Goal: Navigation & Orientation: Find specific page/section

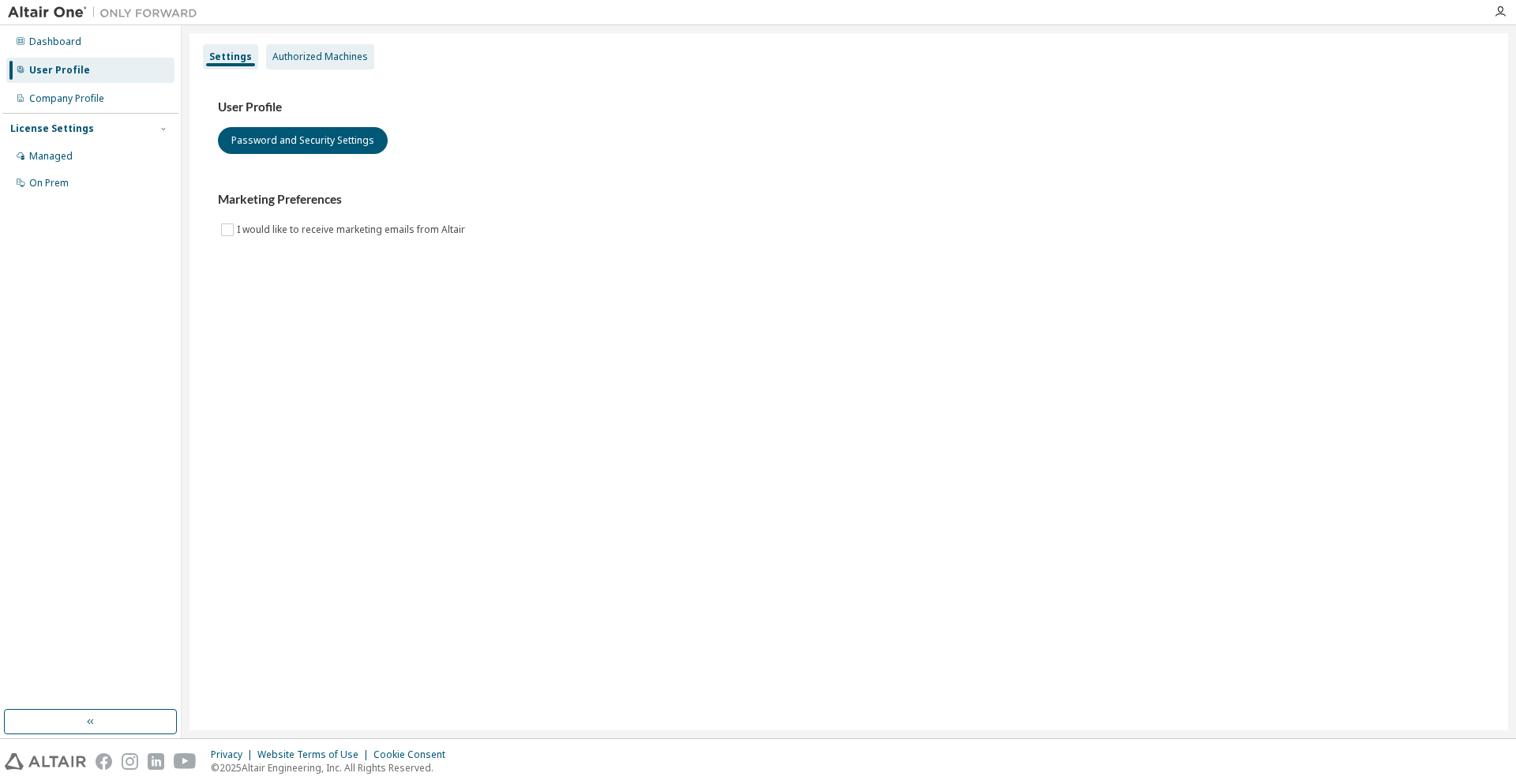
click at [301, 60] on div "Authorized Machines" at bounding box center [320, 57] width 96 height 13
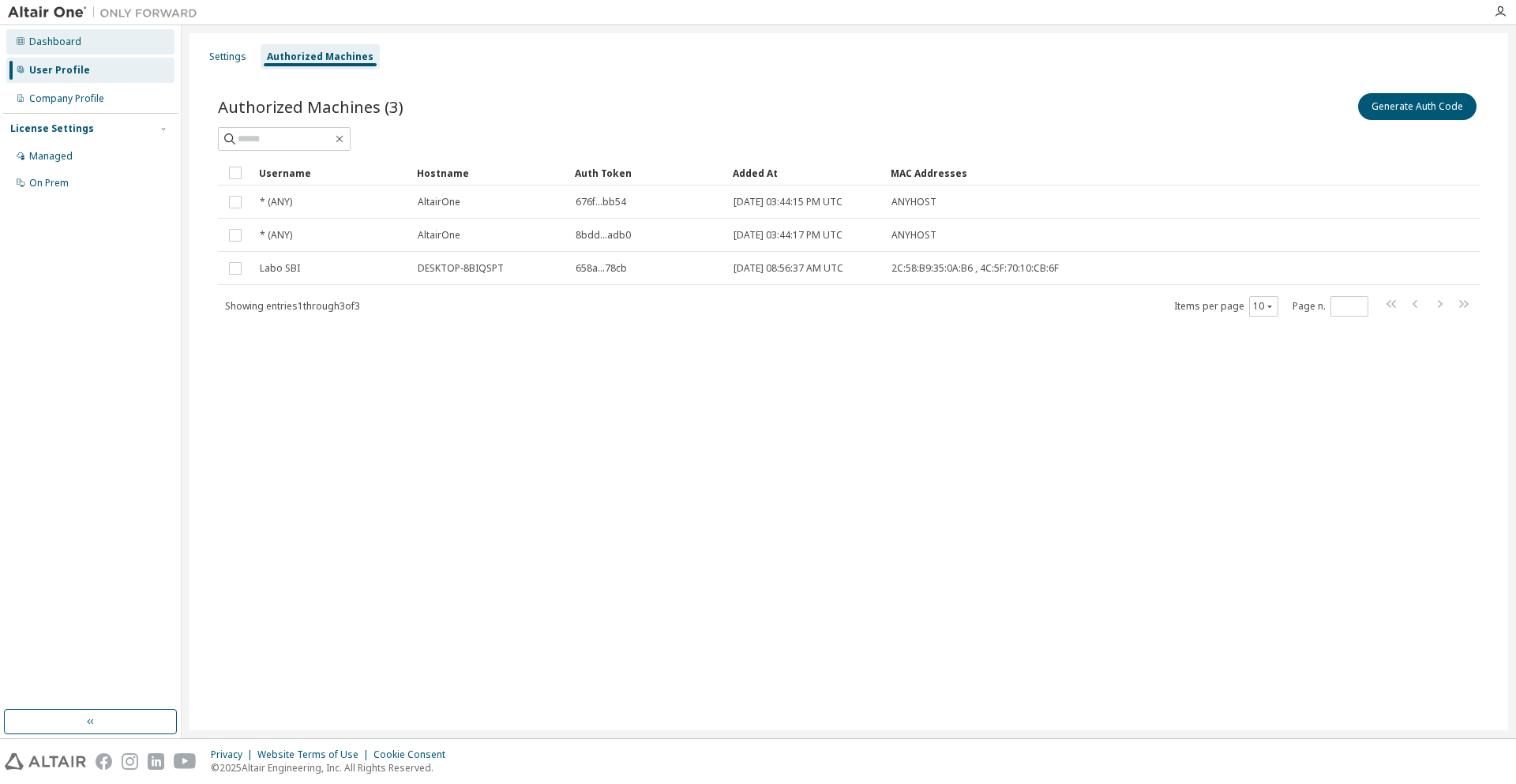
click at [77, 48] on div "Dashboard" at bounding box center [90, 42] width 168 height 26
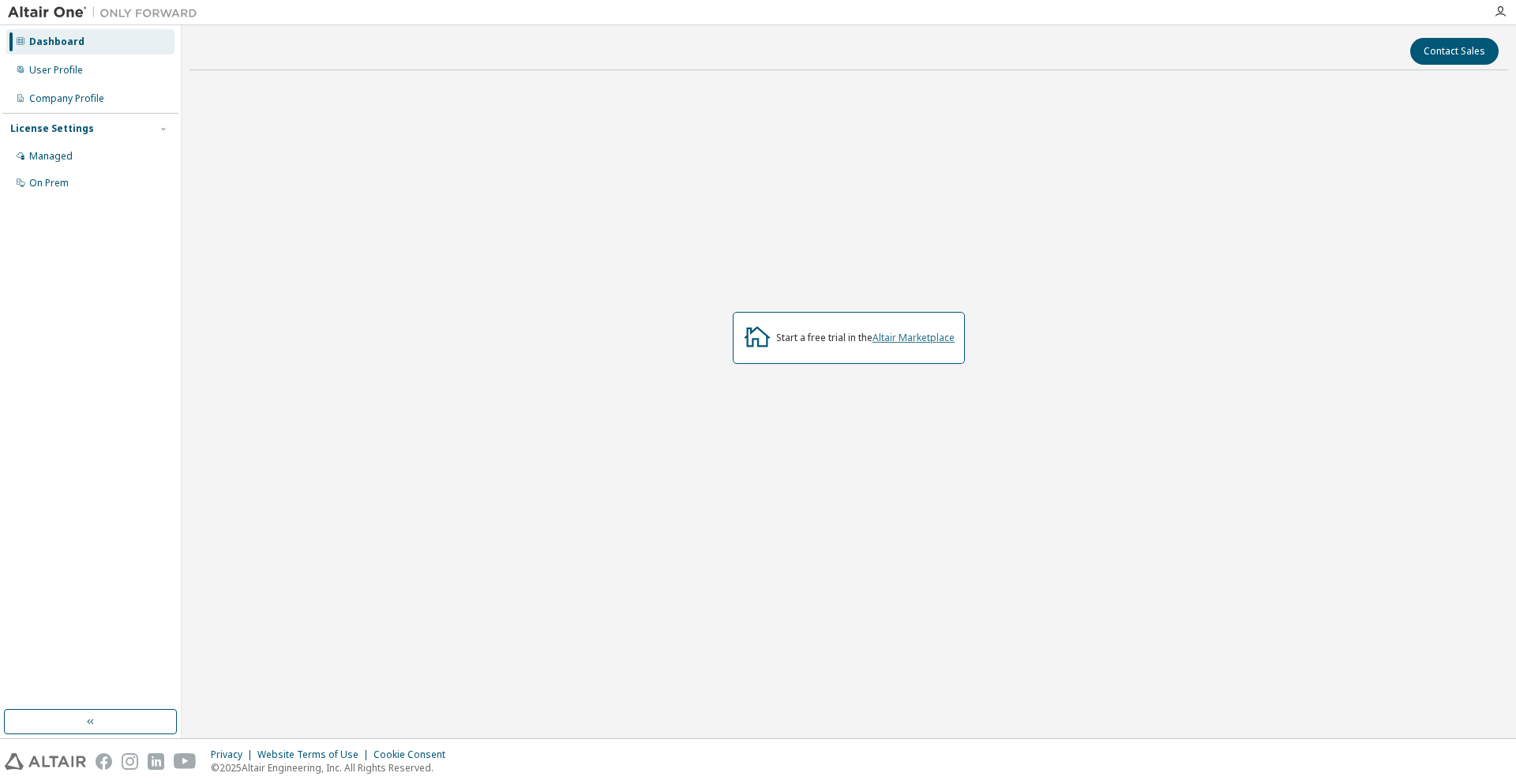
click at [946, 338] on link "Altair Marketplace" at bounding box center [914, 338] width 82 height 14
